Goal: Find specific page/section: Find specific page/section

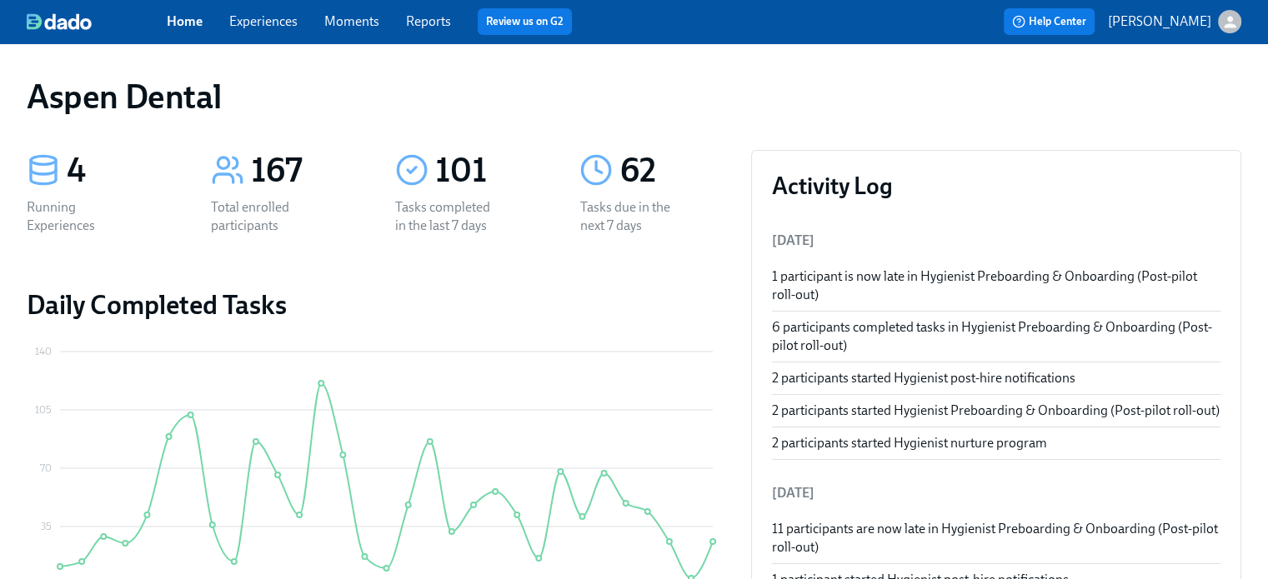
click at [264, 24] on link "Experiences" at bounding box center [263, 21] width 68 height 16
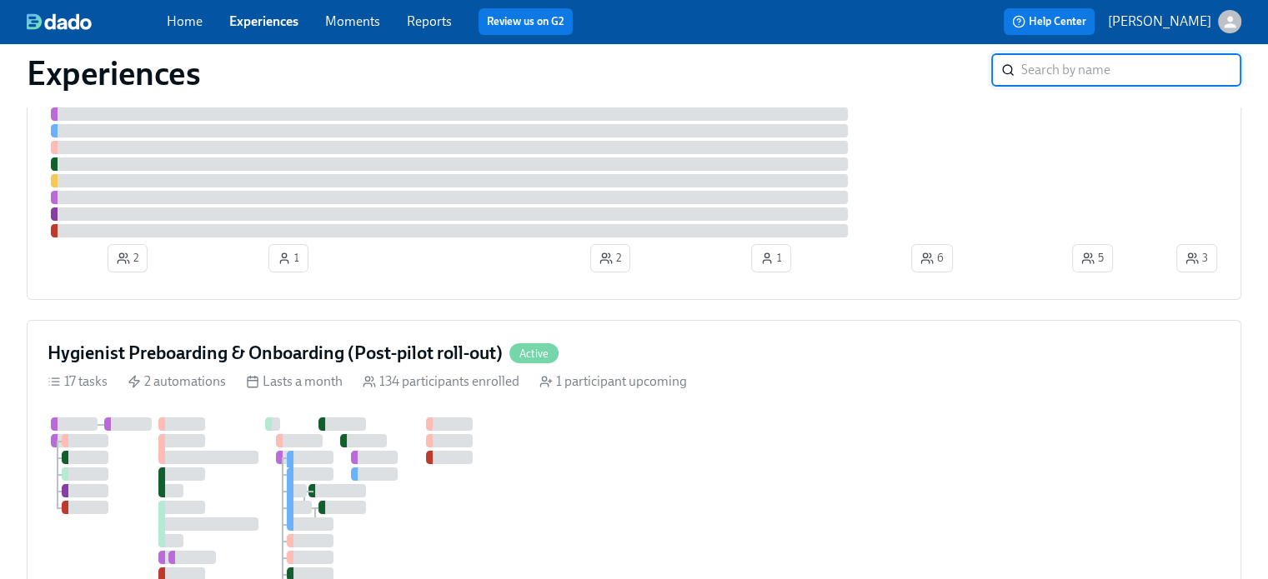
scroll to position [167, 0]
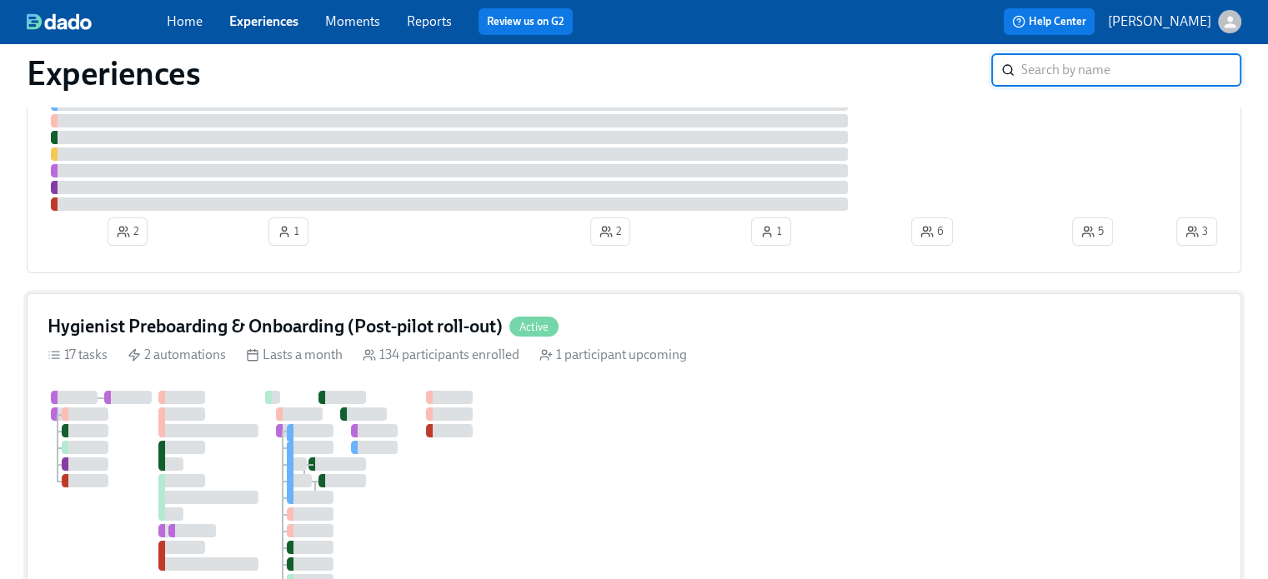
click at [188, 332] on h4 "Hygienist Preboarding & Onboarding (Post-pilot roll-out)" at bounding box center [275, 326] width 455 height 25
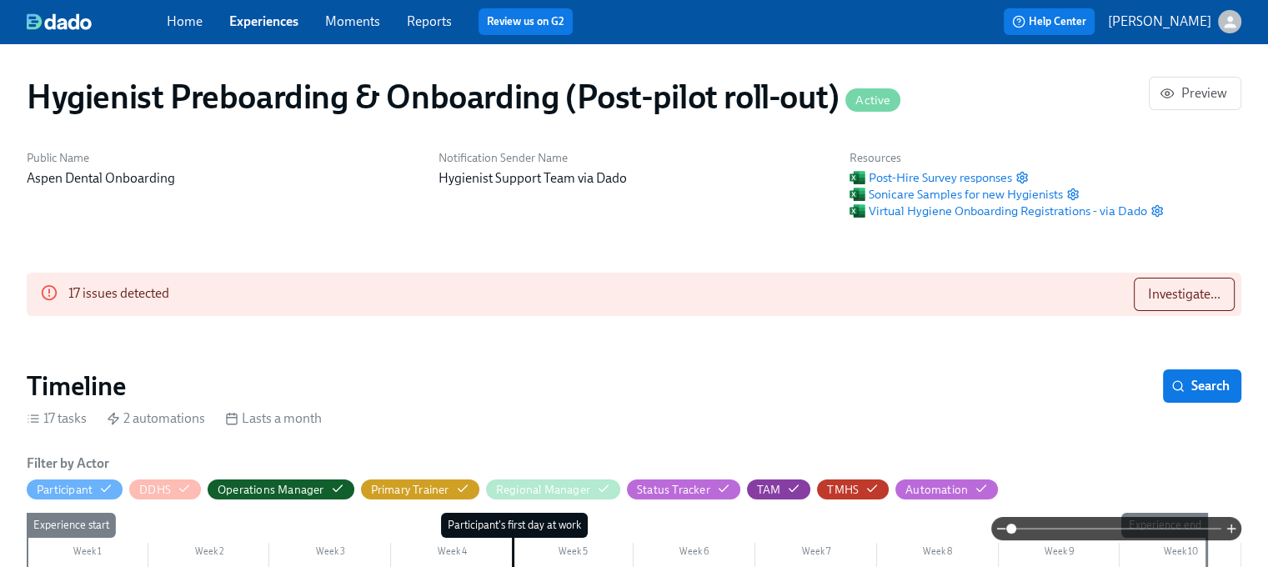
scroll to position [0, 18437]
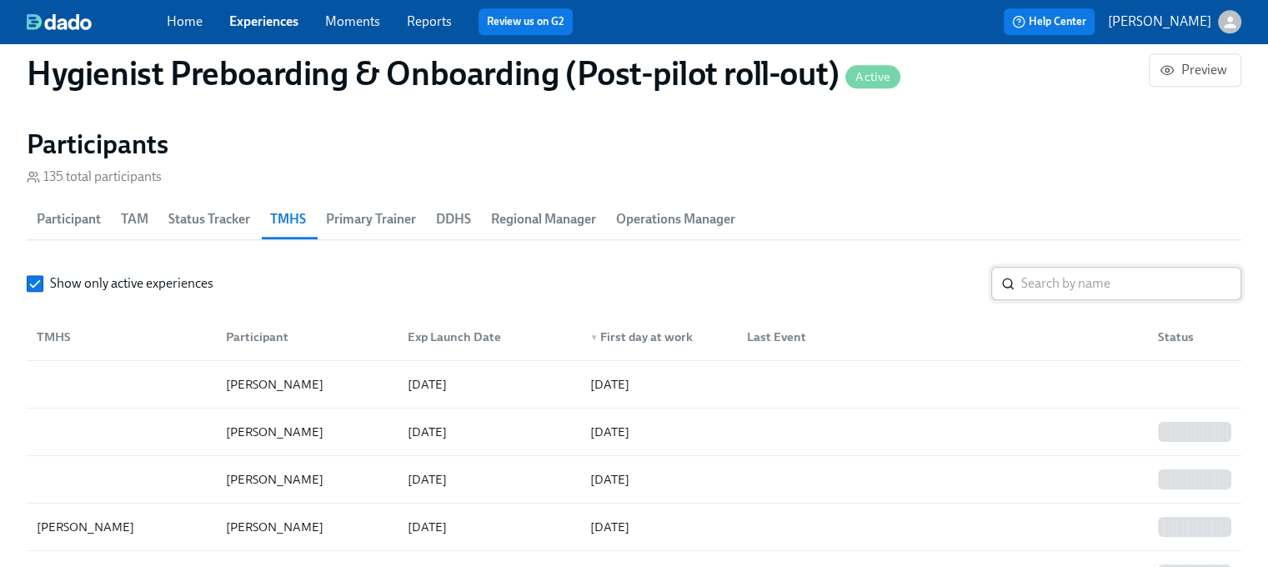
click at [1017, 289] on div "​" at bounding box center [1116, 283] width 250 height 33
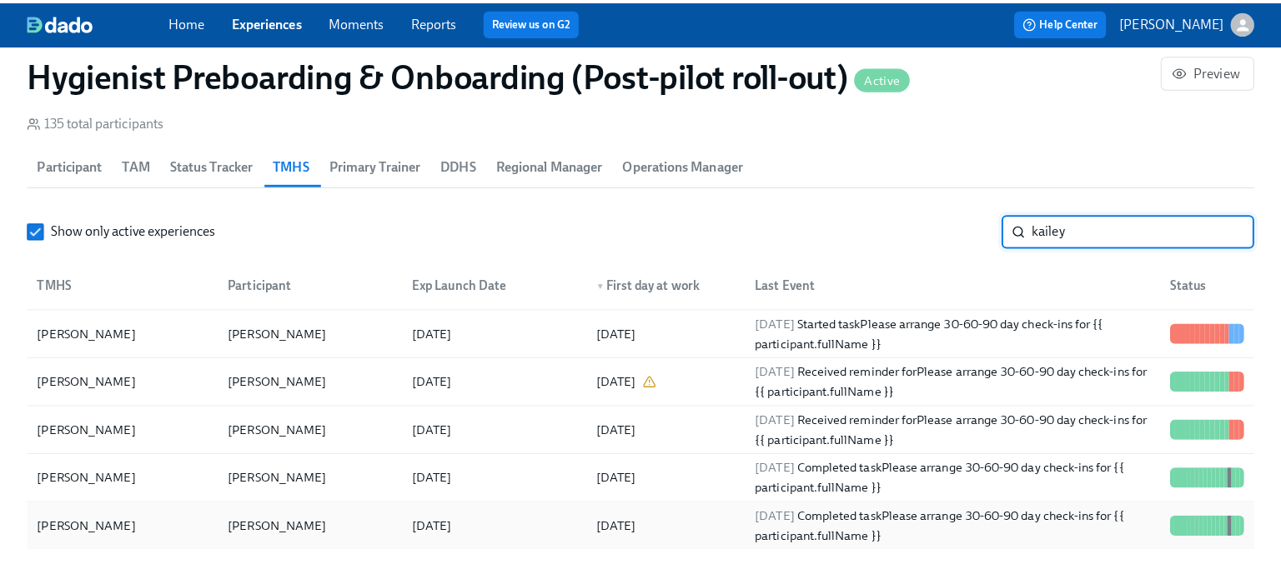
scroll to position [1834, 0]
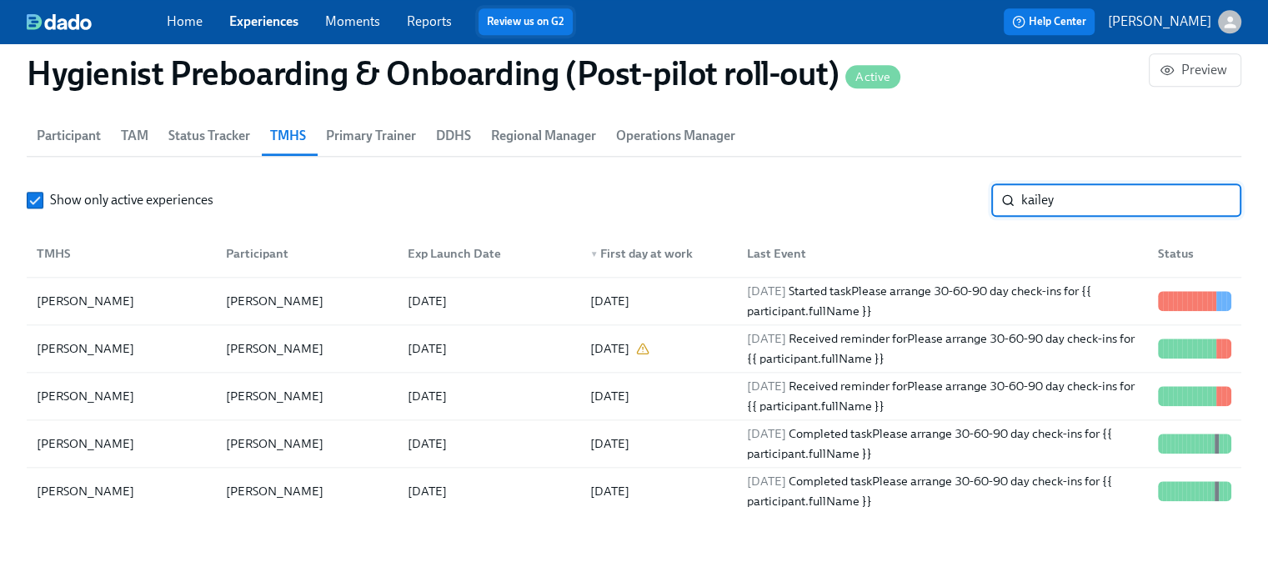
type input "kailey"
